Goal: Information Seeking & Learning: Understand process/instructions

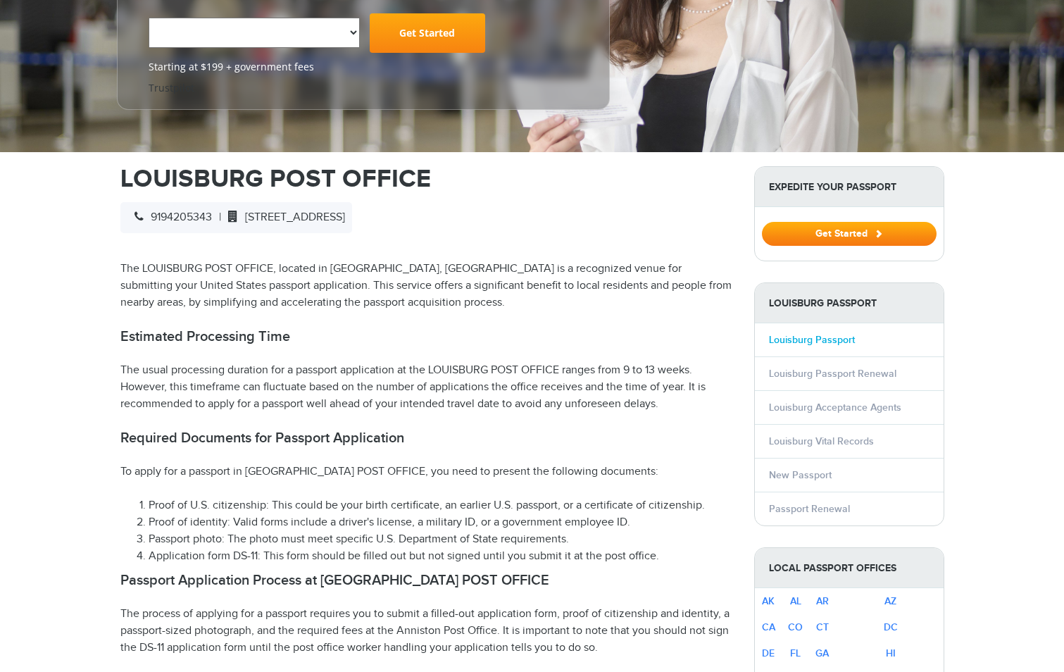
click at [827, 334] on link "Louisburg Passport" at bounding box center [812, 340] width 86 height 12
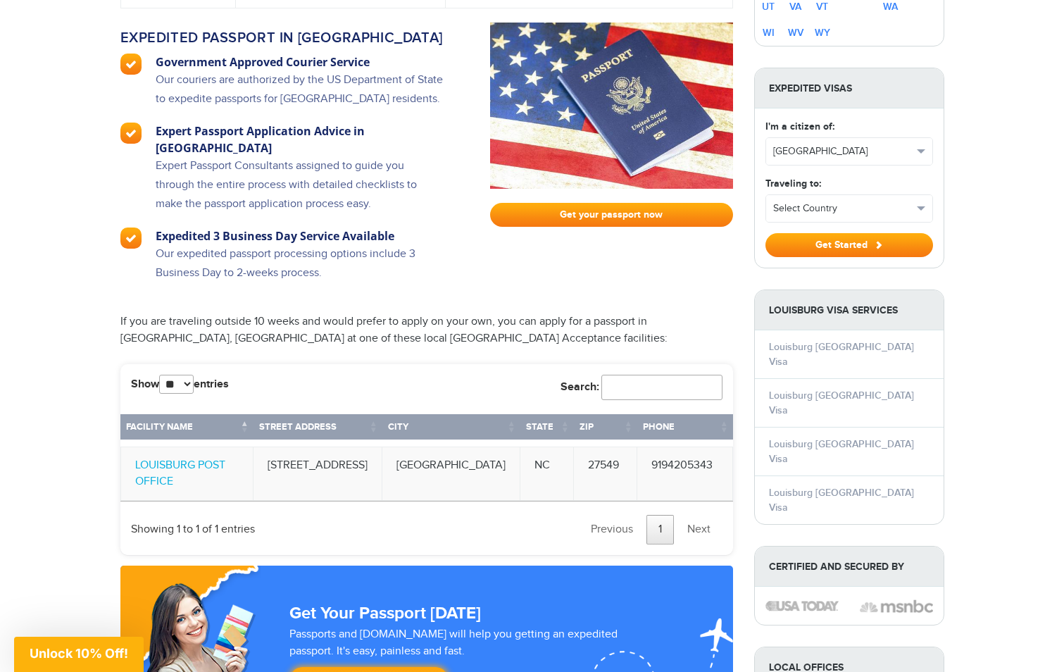
scroll to position [1197, 0]
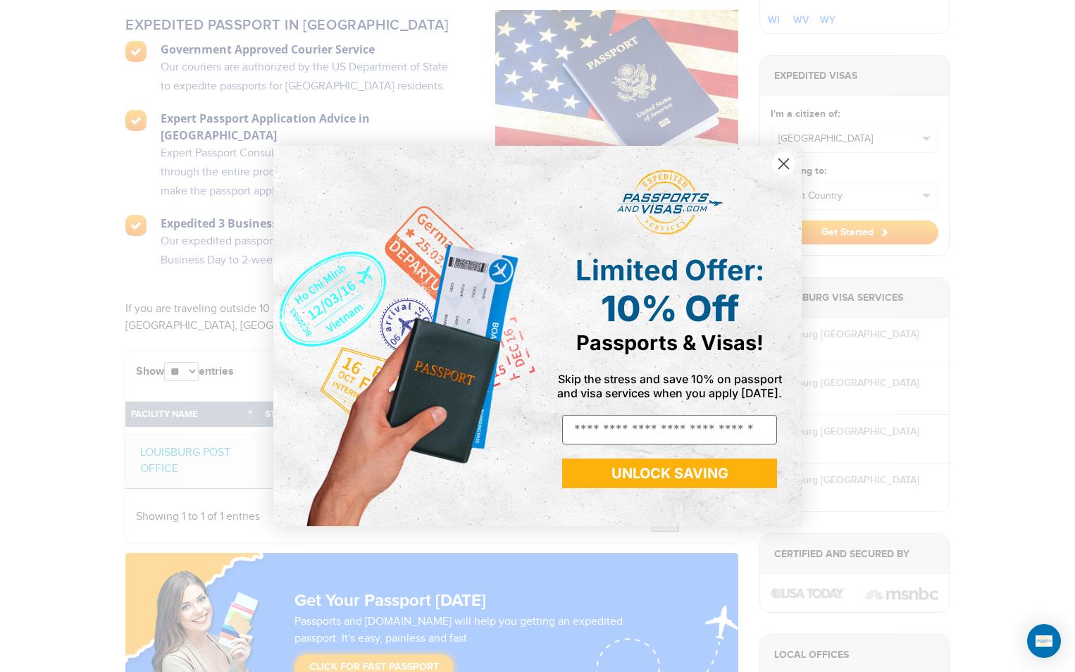
drag, startPoint x: 783, startPoint y: 161, endPoint x: 768, endPoint y: 161, distance: 14.8
click at [782, 161] on circle "Close dialog" at bounding box center [783, 163] width 23 height 23
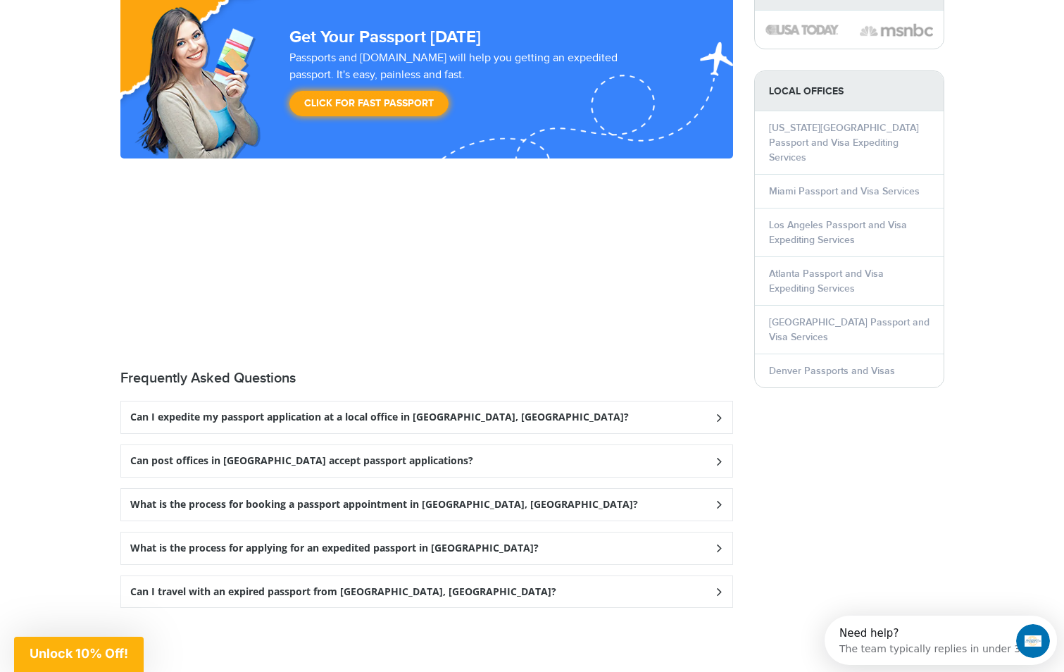
scroll to position [0, 0]
click at [719, 500] on icon at bounding box center [718, 504] width 14 height 9
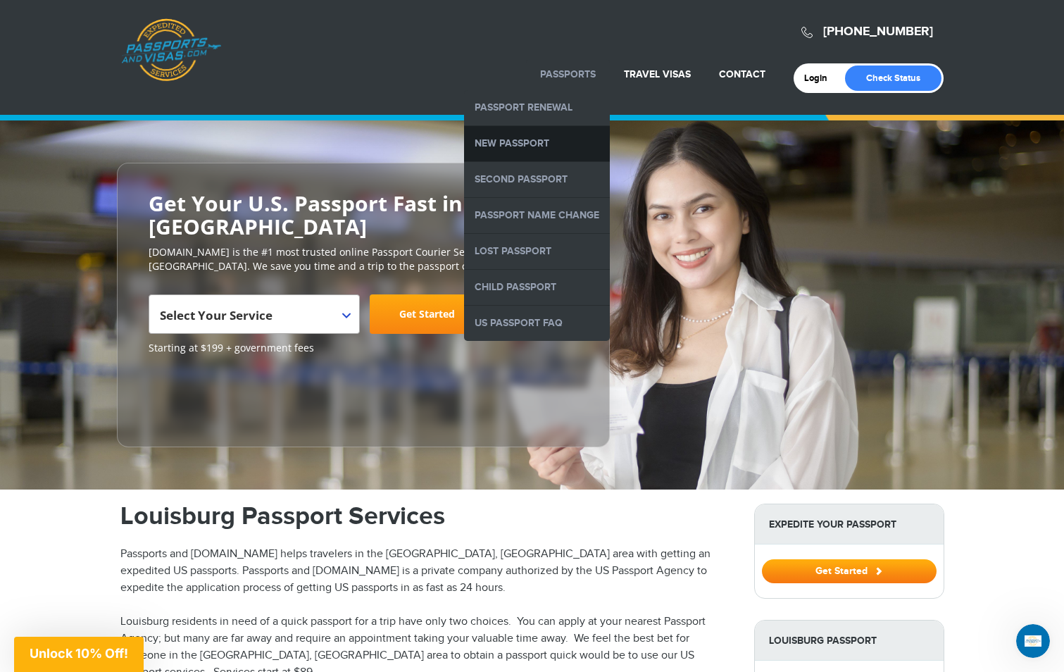
click at [529, 143] on link "New Passport" at bounding box center [537, 143] width 146 height 35
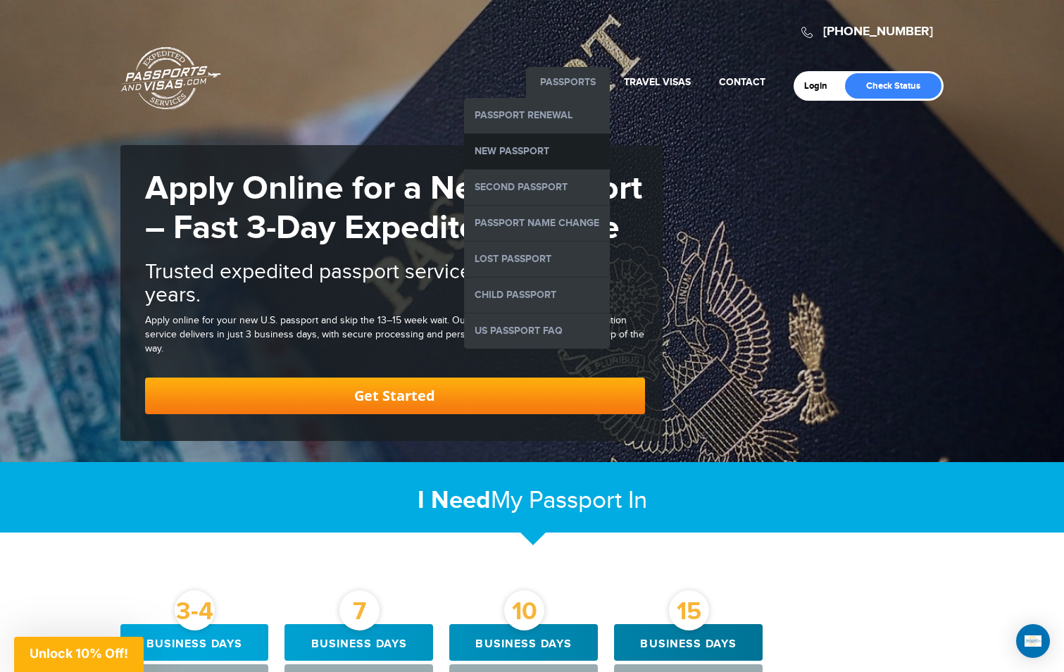
click at [525, 144] on link "New Passport" at bounding box center [537, 151] width 146 height 35
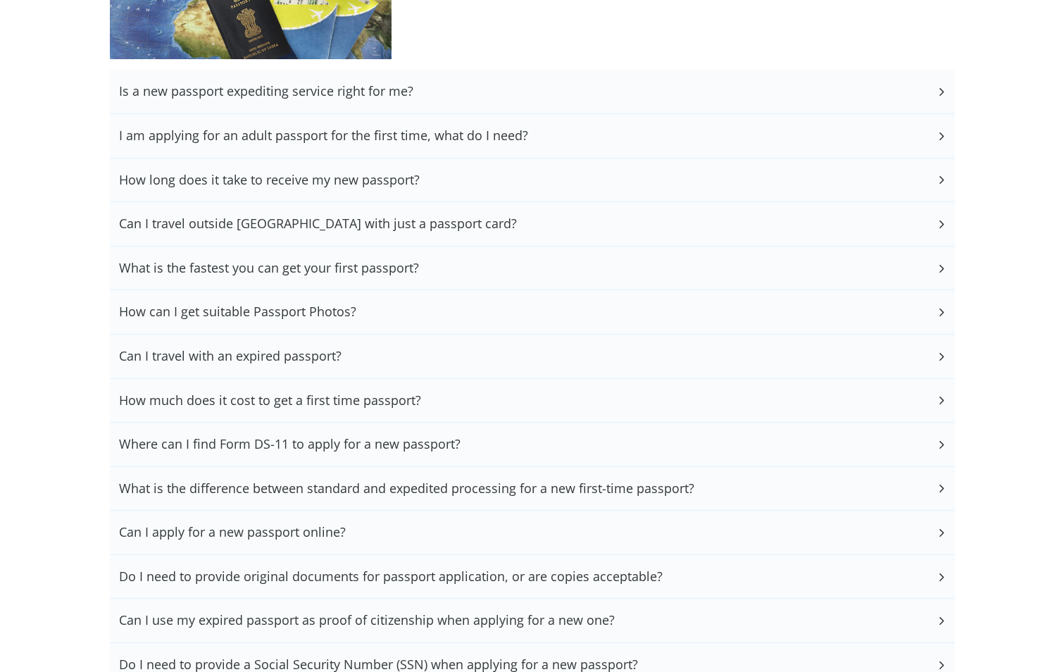
scroll to position [2817, 0]
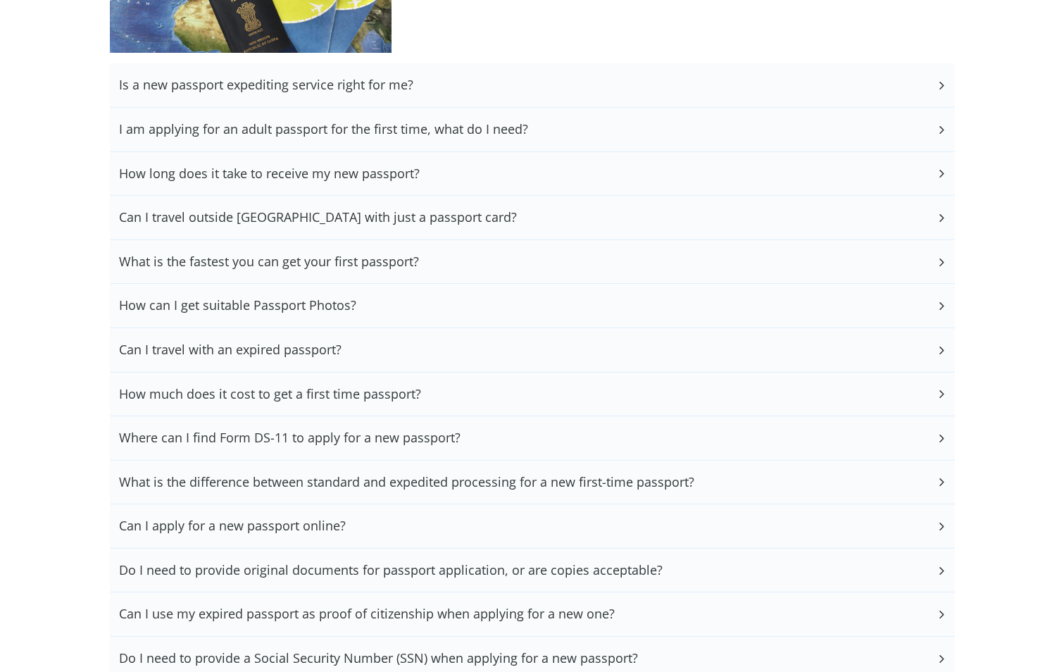
click at [410, 438] on h3 "Where can I find Form DS-11 to apply for a new passport?" at bounding box center [290, 437] width 342 height 15
click at [937, 437] on icon at bounding box center [941, 437] width 14 height 9
click at [939, 437] on icon at bounding box center [941, 437] width 14 height 9
drag, startPoint x: 939, startPoint y: 435, endPoint x: 789, endPoint y: 411, distance: 151.9
click at [939, 435] on icon at bounding box center [941, 437] width 14 height 9
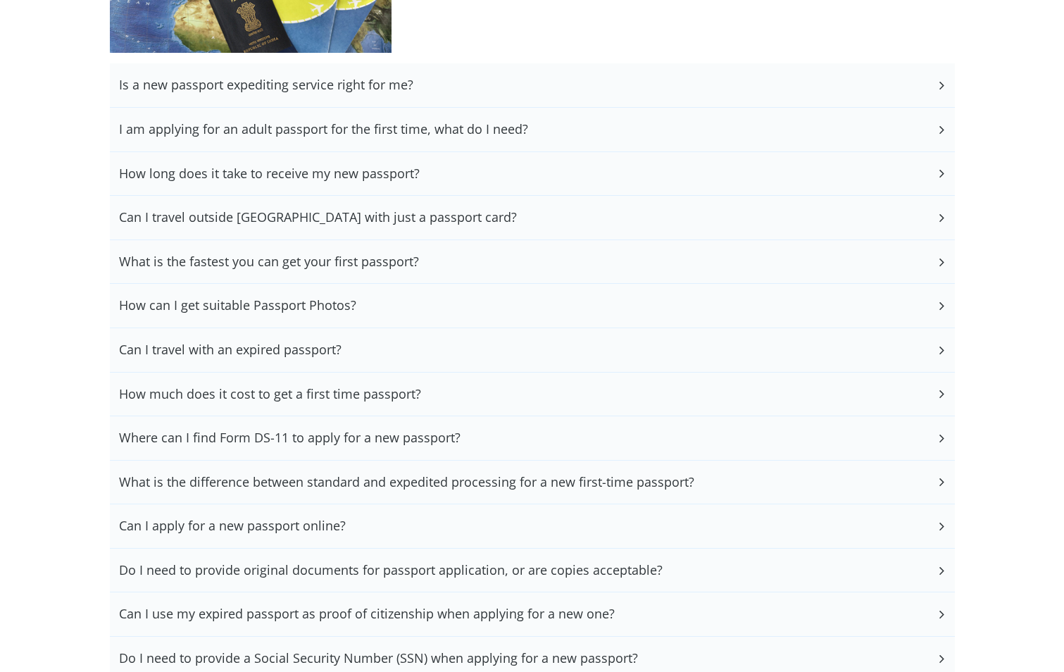
click at [399, 430] on h3 "Where can I find Form DS-11 to apply for a new passport?" at bounding box center [290, 437] width 342 height 15
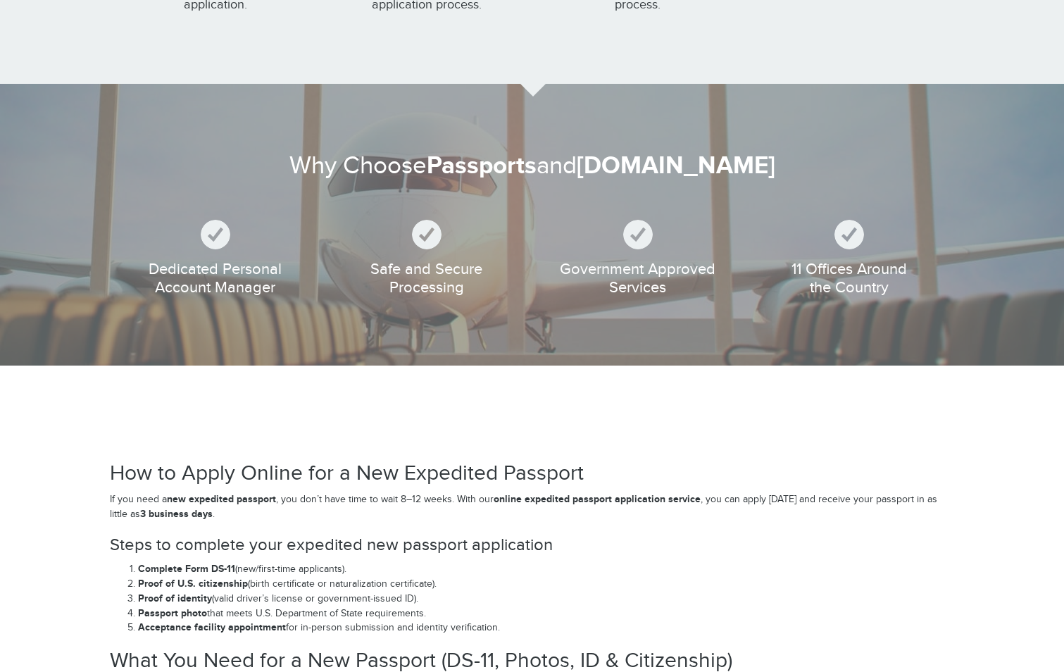
scroll to position [1197, 0]
